Goal: Navigation & Orientation: Understand site structure

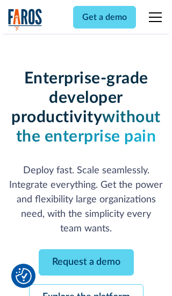
scroll to position [114, 0]
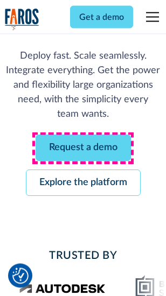
click at [83, 148] on link "Request a demo" at bounding box center [82, 148] width 95 height 26
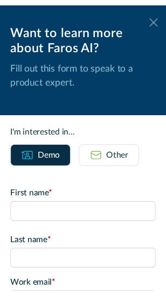
scroll to position [0, 0]
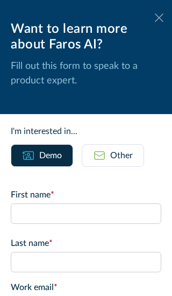
click at [155, 18] on icon at bounding box center [159, 17] width 9 height 8
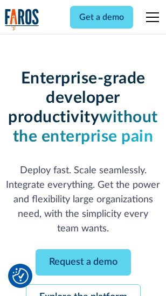
scroll to position [149, 0]
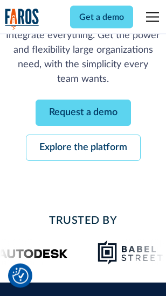
click at [83, 148] on link "Explore the platform" at bounding box center [83, 148] width 114 height 26
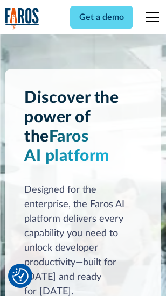
scroll to position [8186, 0]
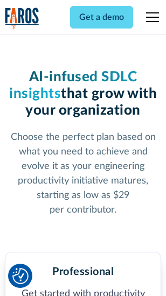
scroll to position [1703, 0]
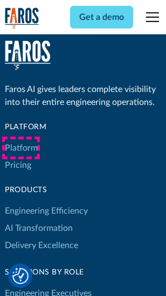
click at [21, 148] on link "Platform" at bounding box center [21, 147] width 33 height 17
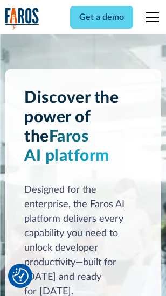
scroll to position [8531, 0]
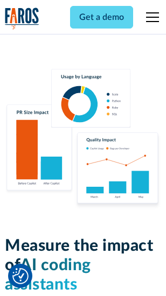
scroll to position [6709, 0]
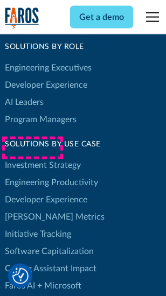
click at [32, 208] on link "[PERSON_NAME] Metrics" at bounding box center [54, 216] width 99 height 17
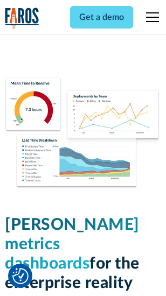
scroll to position [4758, 0]
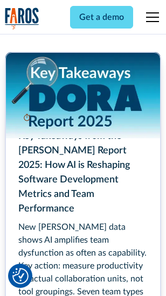
scroll to position [4921, 0]
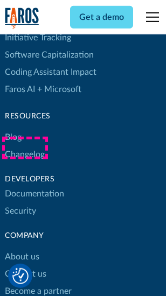
click at [25, 148] on link "Changelog" at bounding box center [25, 154] width 40 height 17
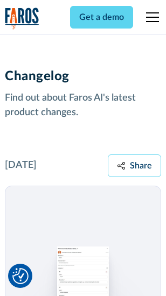
scroll to position [13178, 0]
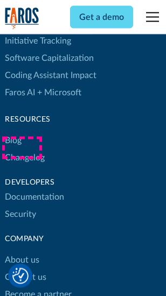
click at [21, 251] on link "About us" at bounding box center [22, 259] width 34 height 17
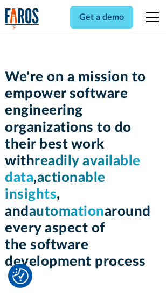
scroll to position [3716, 0]
